Goal: Find specific page/section: Find specific page/section

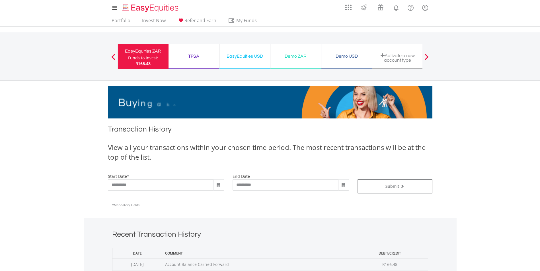
click at [205, 57] on div "TFSA" at bounding box center [194, 56] width 44 height 8
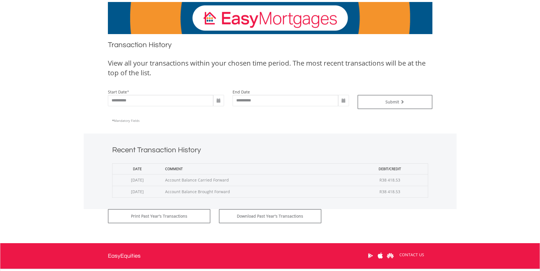
scroll to position [85, 0]
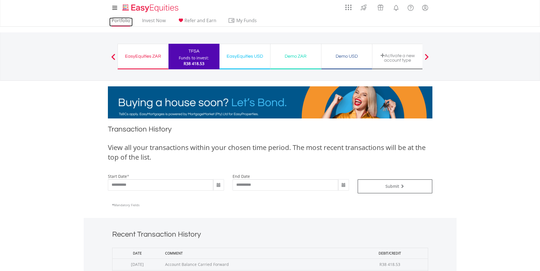
click at [118, 20] on link "Portfolio" at bounding box center [120, 22] width 23 height 9
